Goal: Transaction & Acquisition: Download file/media

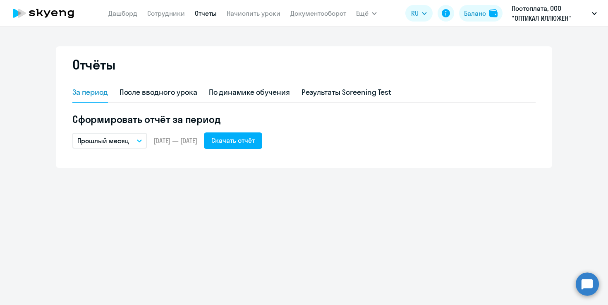
click at [112, 139] on p "Прошлый месяц" at bounding box center [103, 141] width 52 height 10
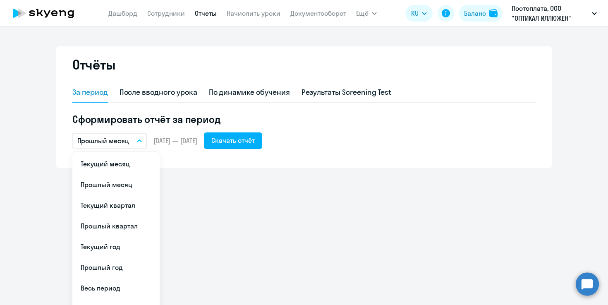
click at [115, 161] on li "Текущий месяц" at bounding box center [115, 163] width 87 height 21
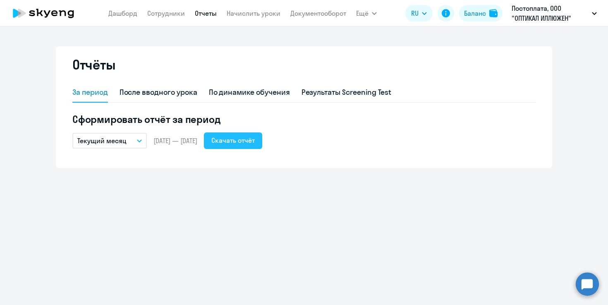
click at [255, 139] on div "Скачать отчёт" at bounding box center [232, 140] width 43 height 10
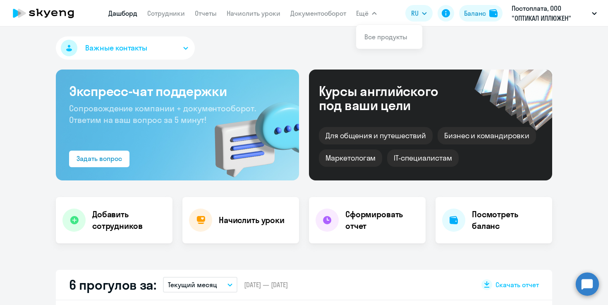
select select "30"
click at [166, 10] on link "Сотрудники" at bounding box center [166, 13] width 38 height 8
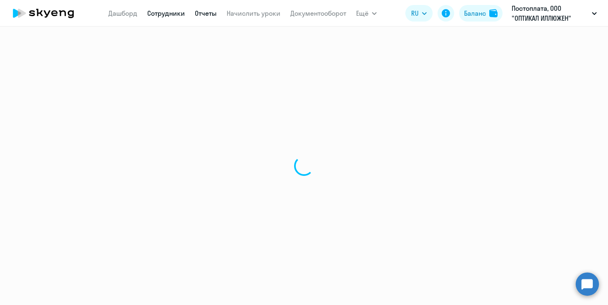
select select "30"
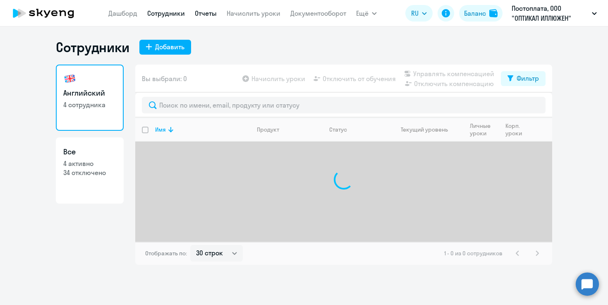
click at [199, 13] on link "Отчеты" at bounding box center [206, 13] width 22 height 8
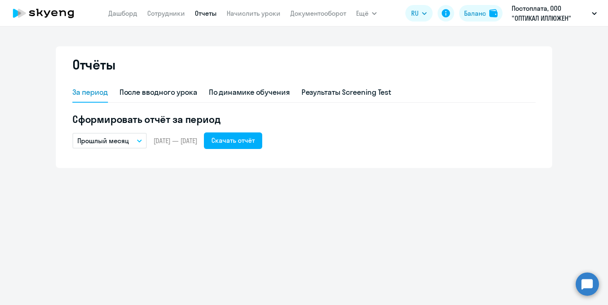
click at [112, 142] on p "Прошлый месяц" at bounding box center [103, 141] width 52 height 10
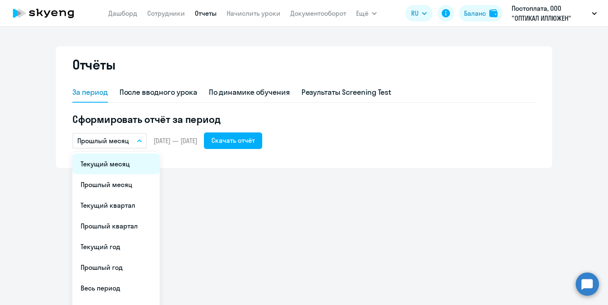
click at [115, 160] on li "Текущий месяц" at bounding box center [115, 163] width 87 height 21
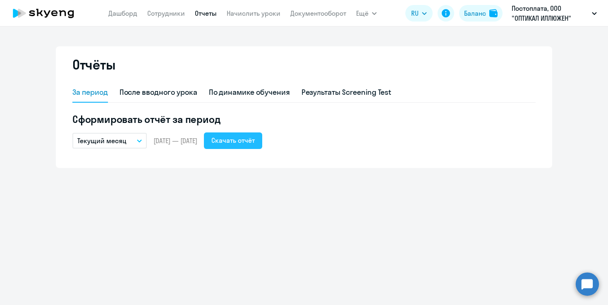
click at [259, 146] on button "Скачать отчёт" at bounding box center [233, 140] width 58 height 17
